Goal: Task Accomplishment & Management: Manage account settings

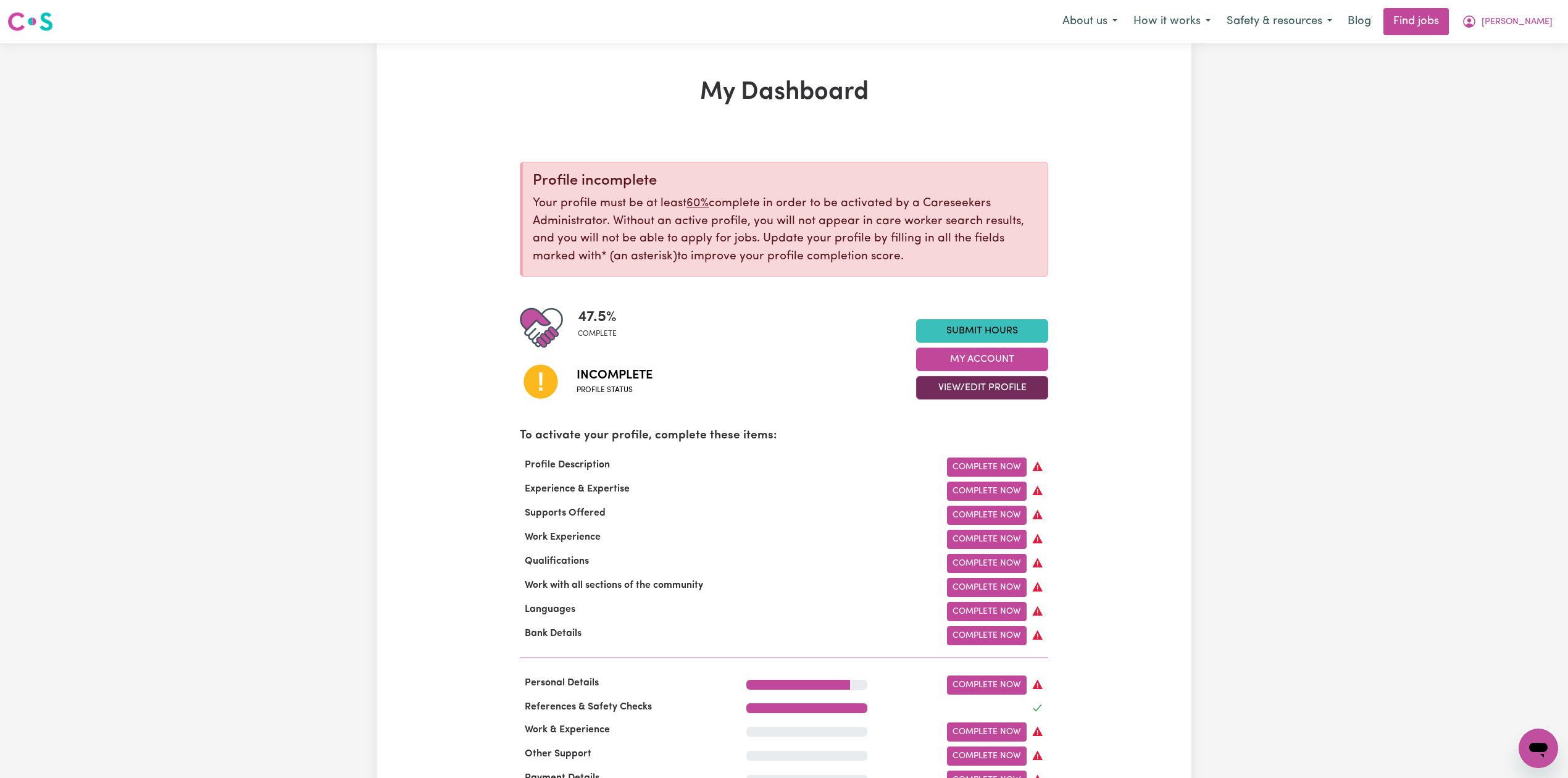
click at [934, 384] on button "View/Edit Profile" at bounding box center [982, 388] width 132 height 23
click at [939, 434] on link "Edit Profile" at bounding box center [974, 443] width 116 height 24
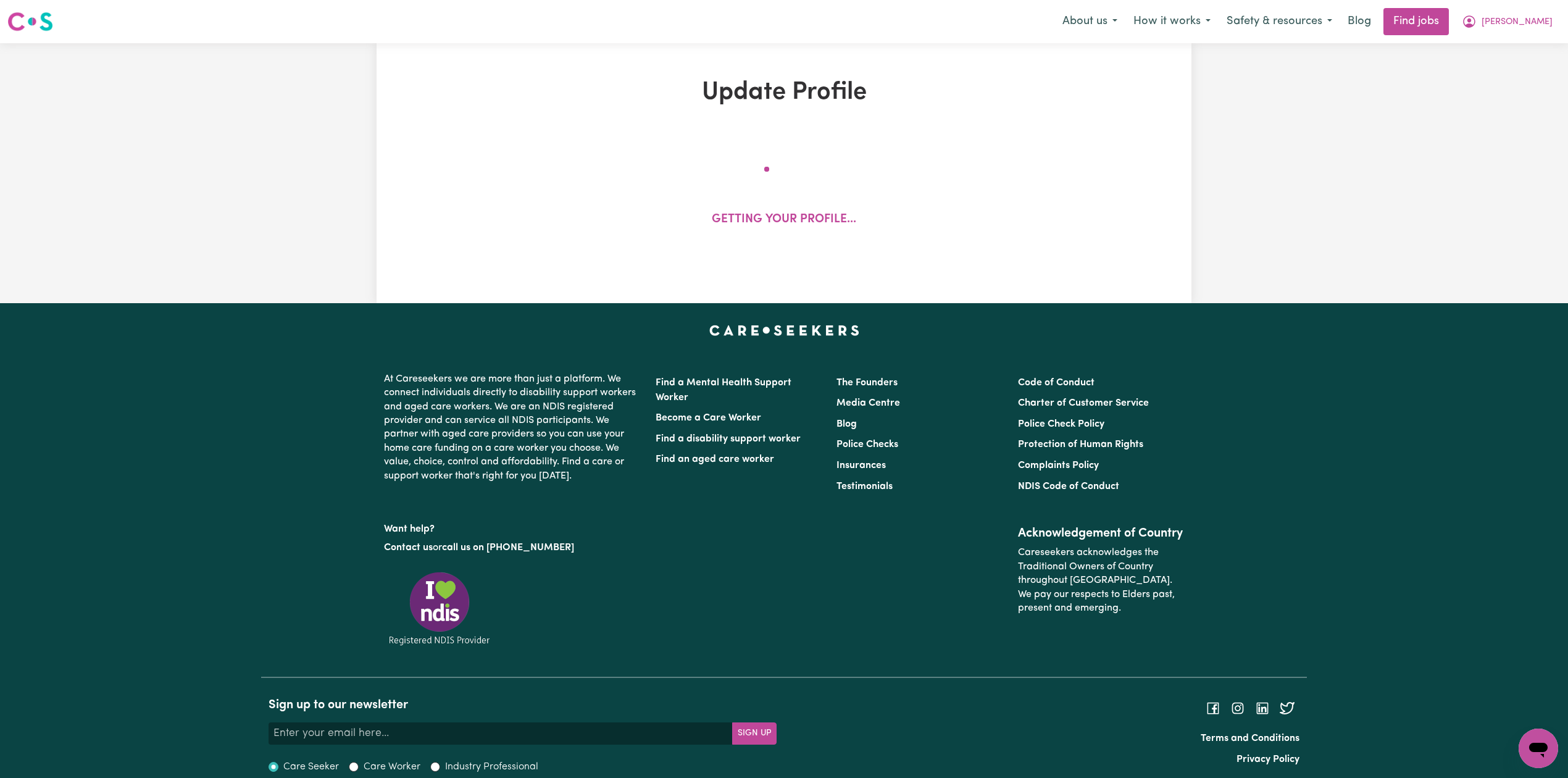
select select "[DEMOGRAPHIC_DATA]"
select select "Student Visa"
select select "Studying a healthcare related degree or qualification"
select select "45"
select select "55"
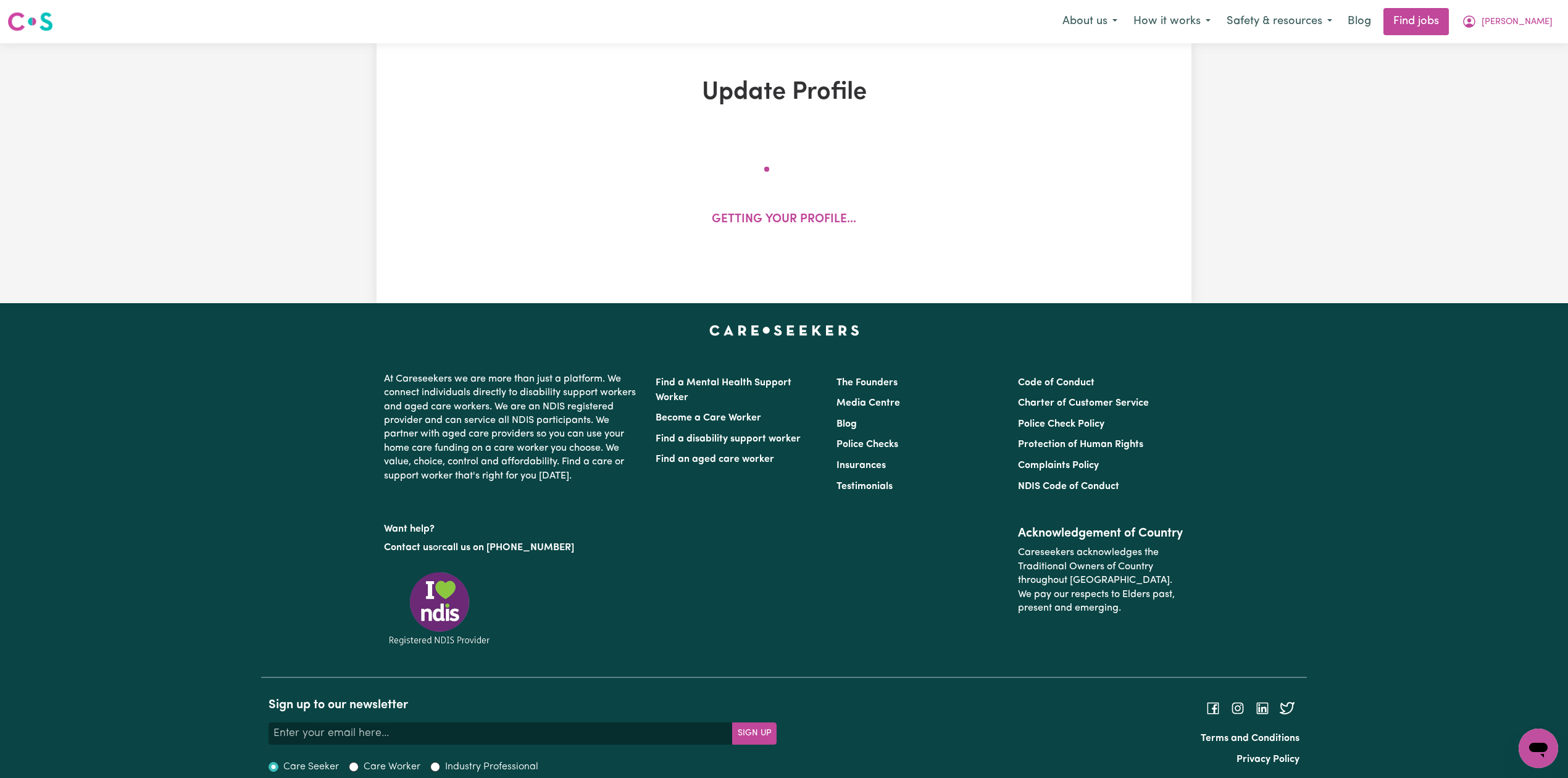
select select "65"
select select "80"
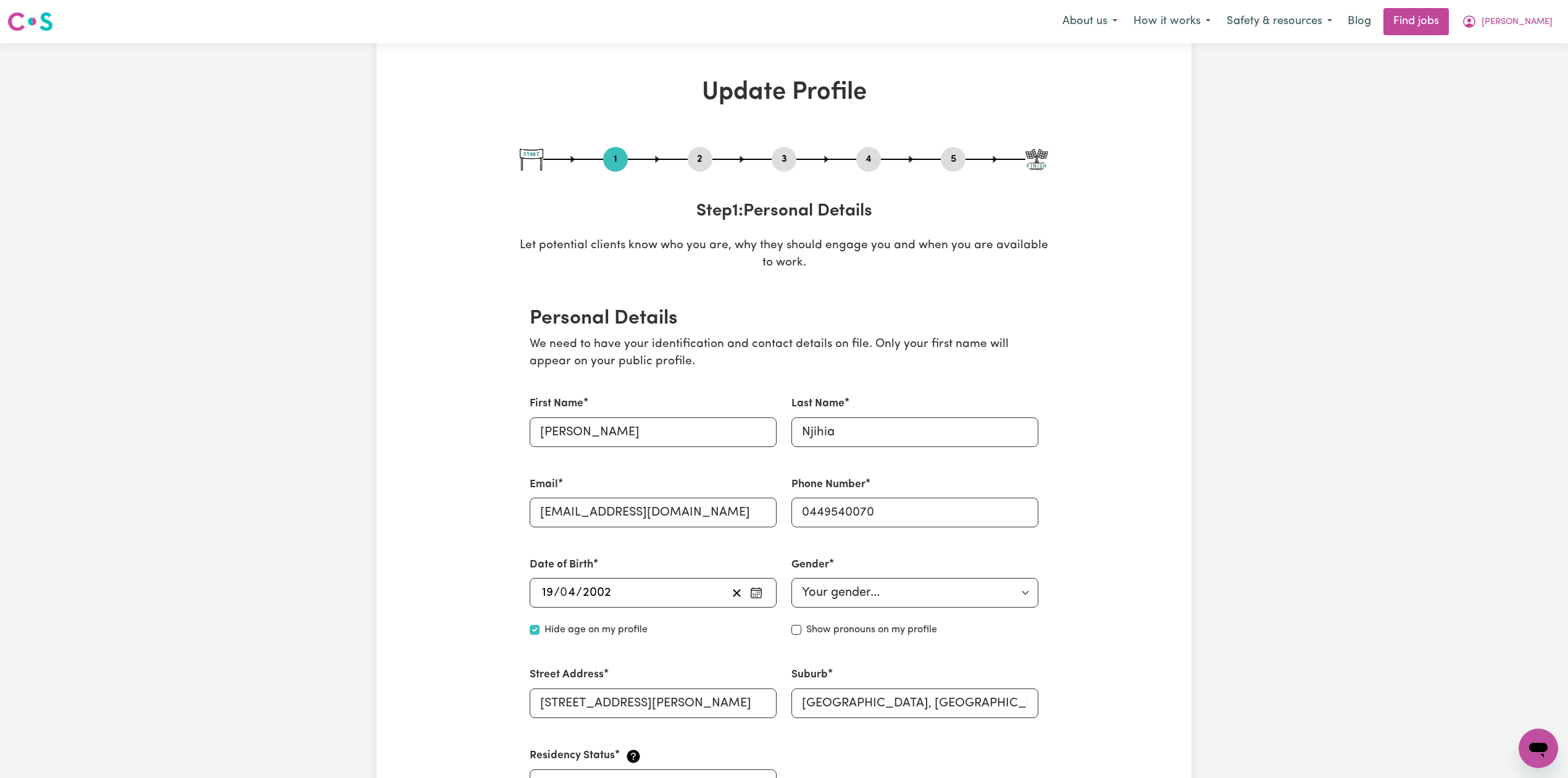
click at [708, 153] on button "2" at bounding box center [699, 159] width 24 height 16
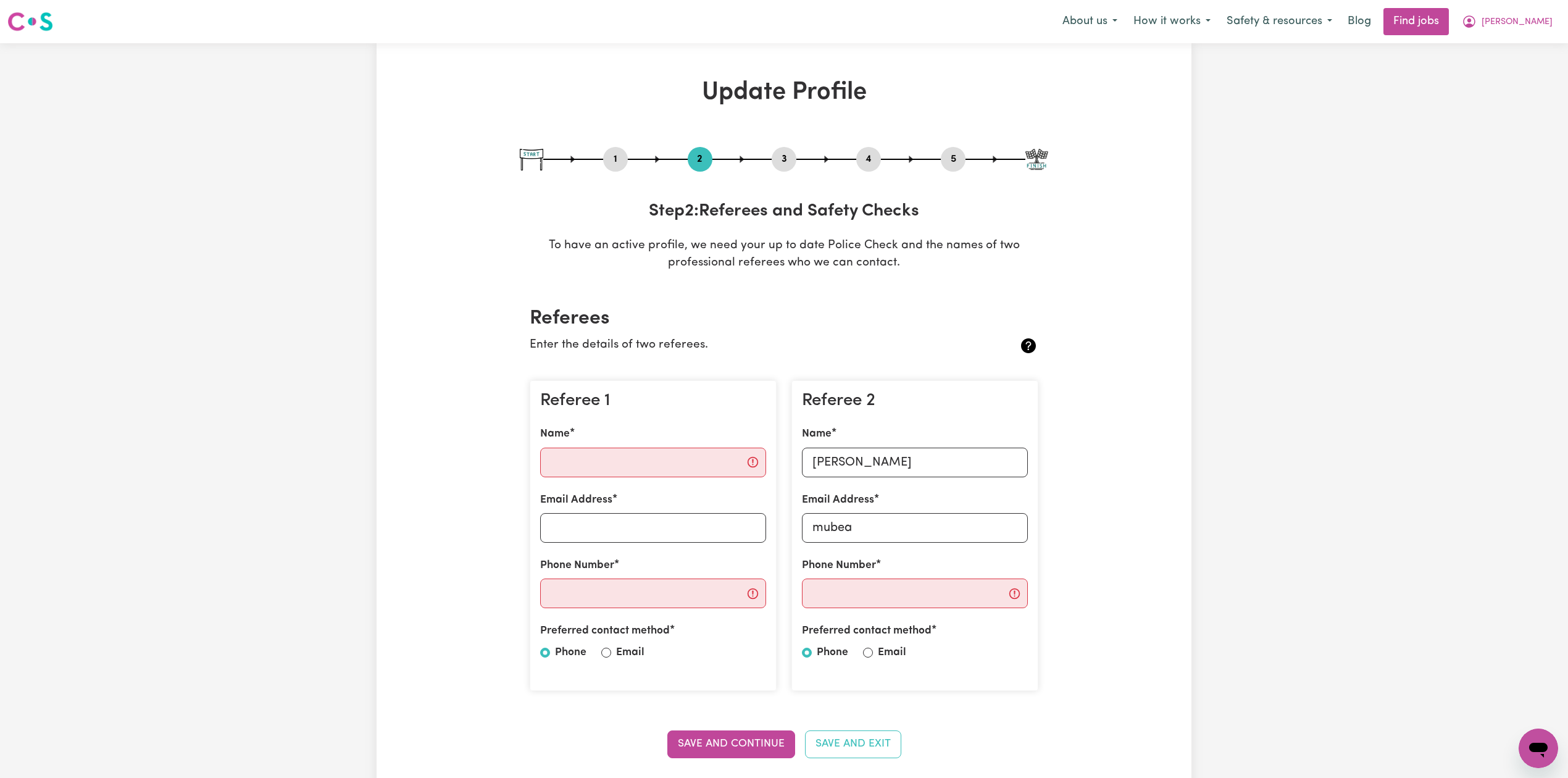
click at [957, 160] on button "5" at bounding box center [952, 159] width 24 height 16
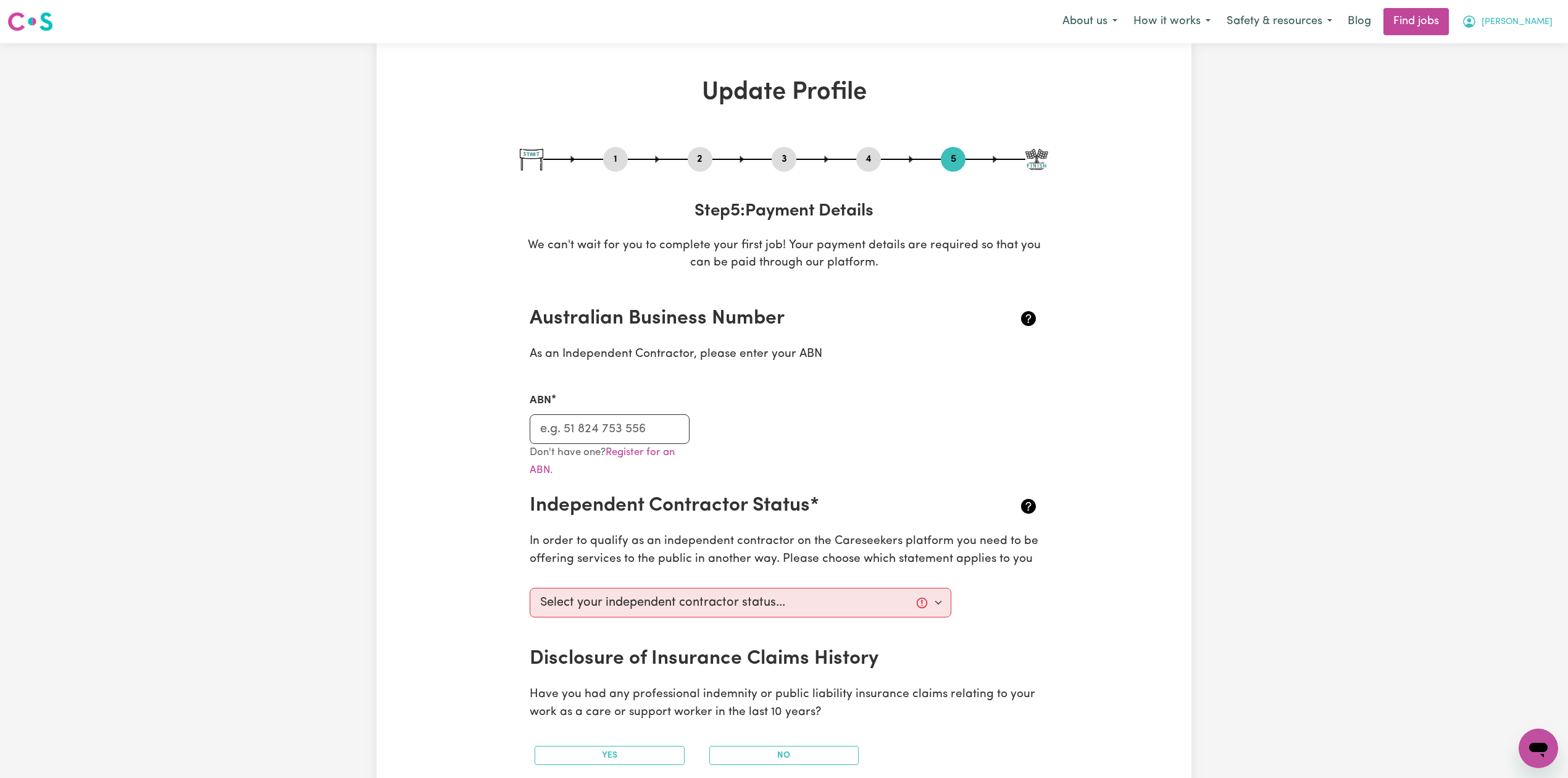
click at [1528, 11] on button "[PERSON_NAME]" at bounding box center [1507, 21] width 107 height 26
click at [1524, 91] on link "Logout" at bounding box center [1511, 94] width 97 height 23
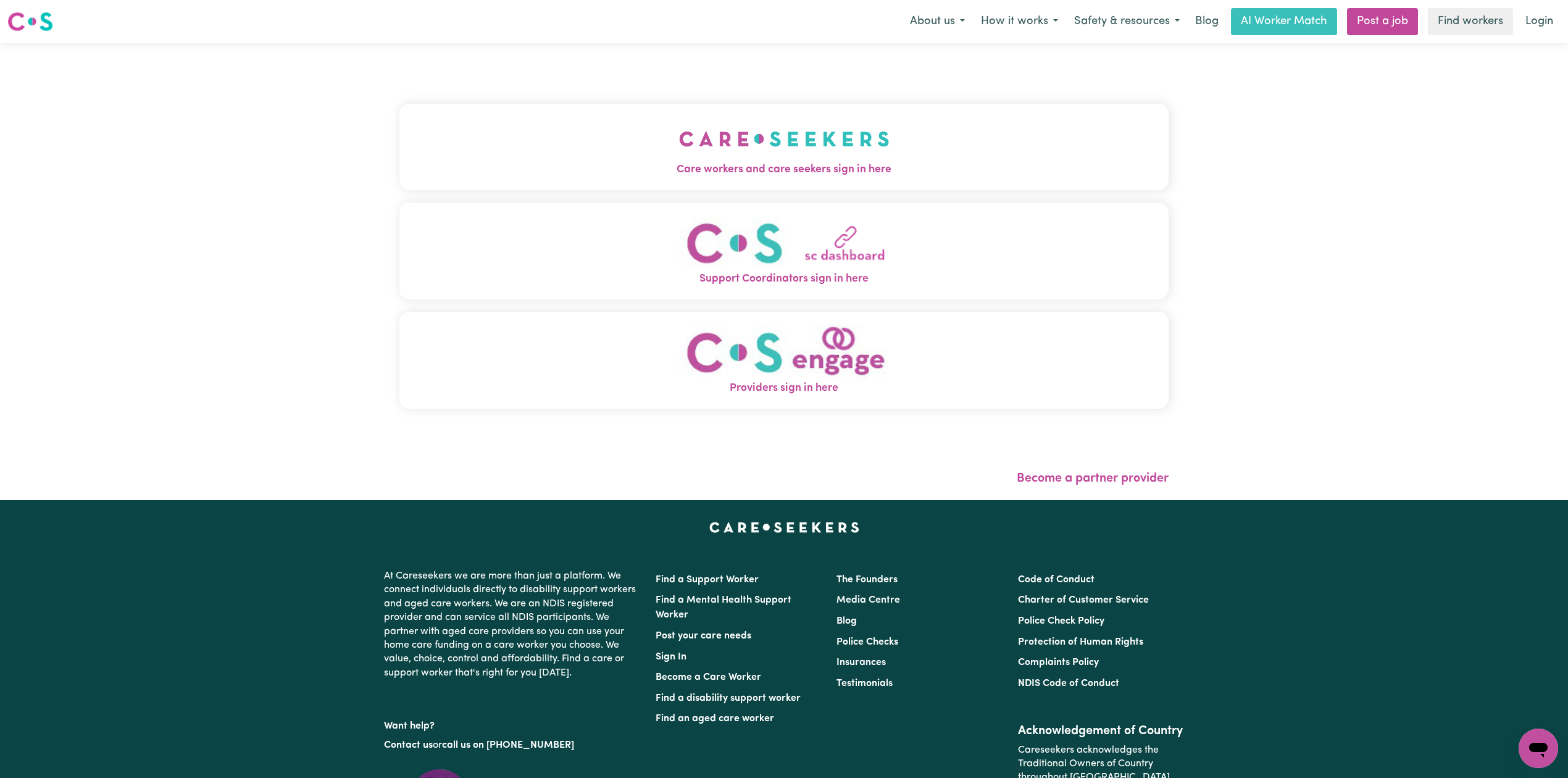
click at [635, 167] on span "Care workers and care seekers sign in here" at bounding box center [784, 169] width 769 height 16
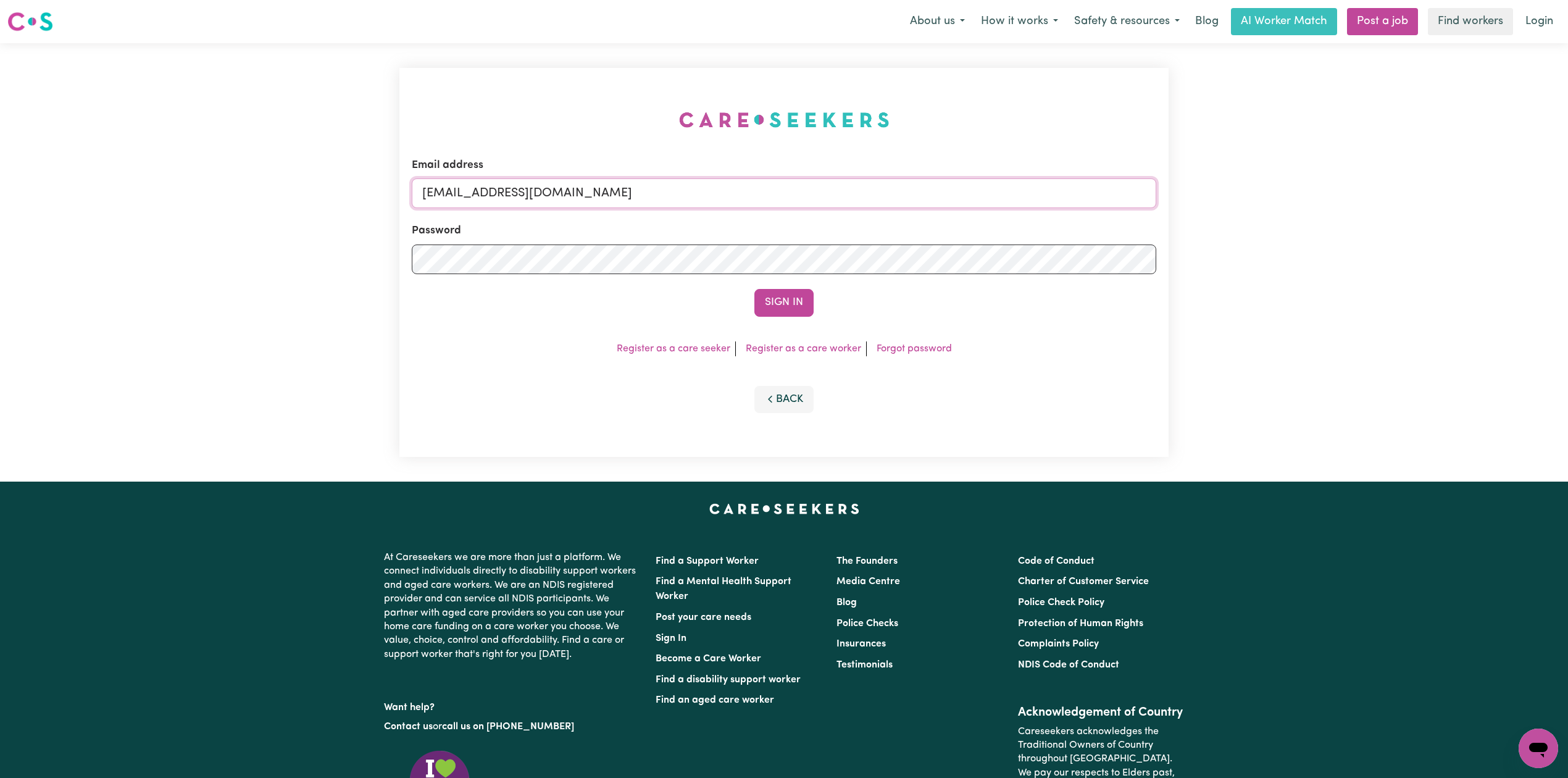
drag, startPoint x: 613, startPoint y: 199, endPoint x: 606, endPoint y: 206, distance: 9.9
click at [613, 199] on input "[EMAIL_ADDRESS][DOMAIN_NAME]" at bounding box center [784, 193] width 745 height 29
drag, startPoint x: 485, startPoint y: 188, endPoint x: 874, endPoint y: 215, distance: 389.9
click at [874, 215] on form "Email address Superuser~[EMAIL_ADDRESS][DOMAIN_NAME] Password Sign In" at bounding box center [784, 238] width 745 height 160
type input "Superuser~[EMAIL_ADDRESS][DOMAIN_NAME]"
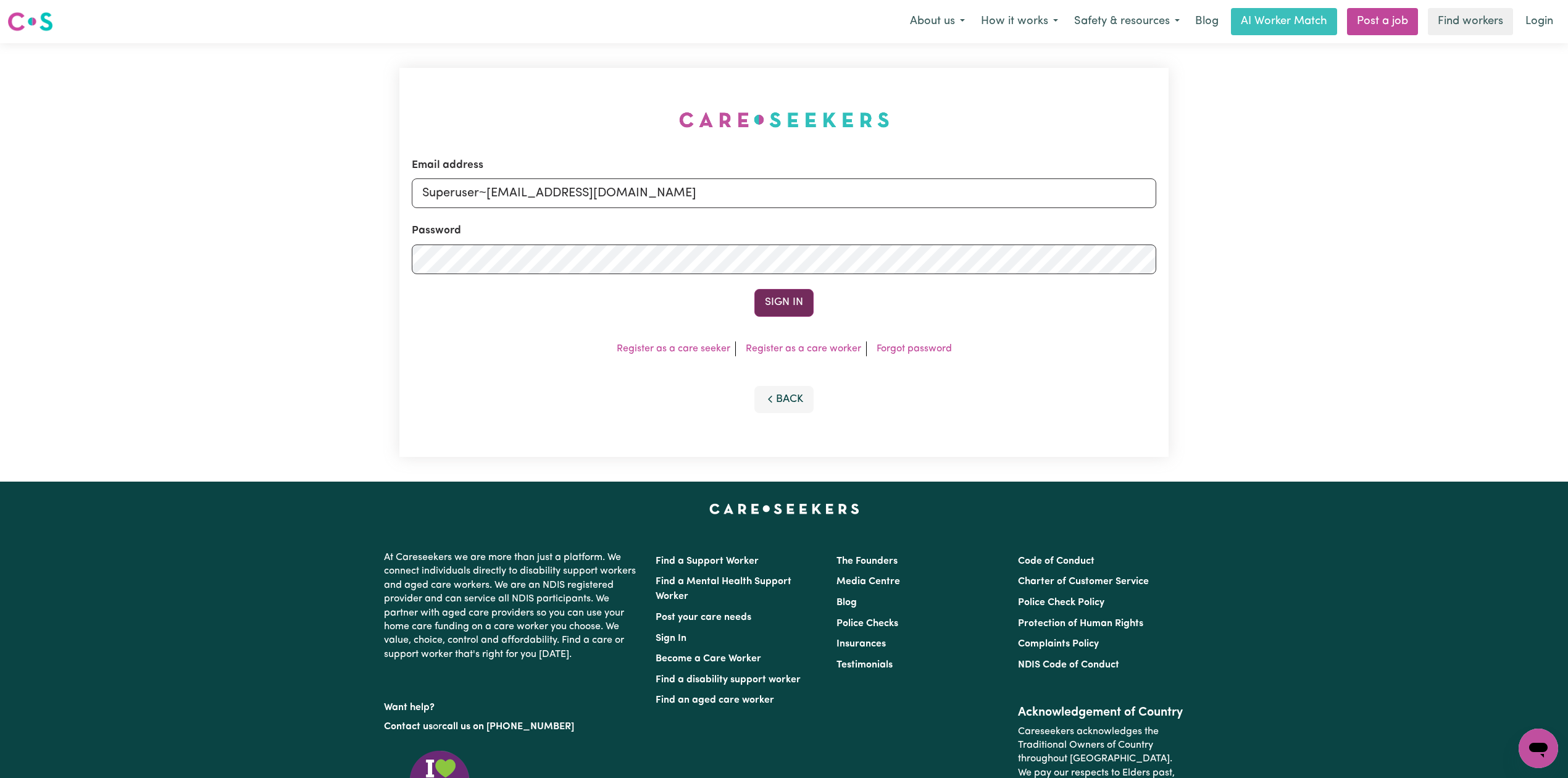
click at [797, 303] on button "Sign In" at bounding box center [784, 303] width 59 height 27
